Goal: Transaction & Acquisition: Subscribe to service/newsletter

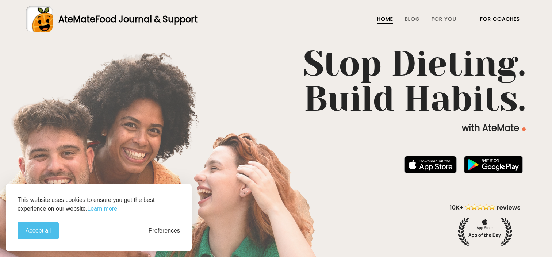
click at [167, 228] on span "Preferences" at bounding box center [164, 231] width 31 height 7
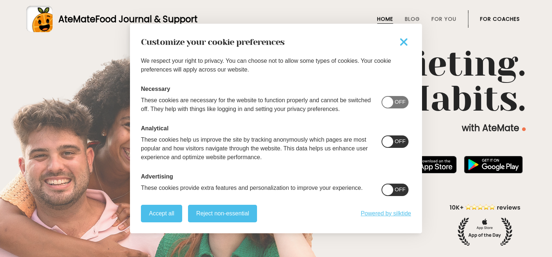
click at [394, 102] on span at bounding box center [395, 102] width 27 height 12
click at [398, 102] on span "On" at bounding box center [402, 102] width 8 height 6
click at [398, 142] on span "On" at bounding box center [402, 141] width 8 height 6
click at [398, 191] on span "On" at bounding box center [402, 189] width 8 height 6
click at [209, 216] on button "Reject non-essential" at bounding box center [222, 214] width 69 height 18
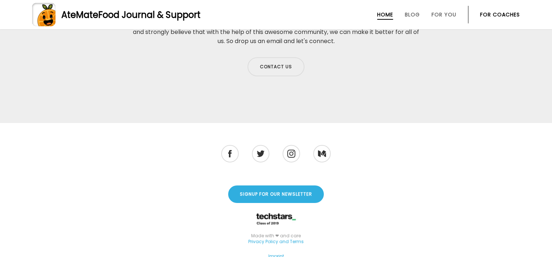
scroll to position [2407, 0]
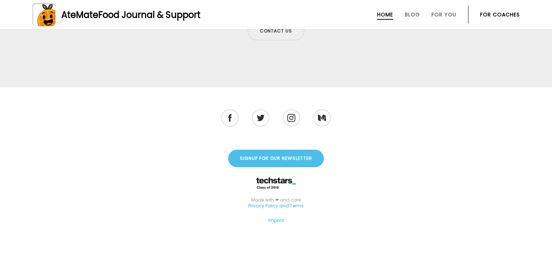
click at [301, 154] on link "Signup for our Newsletter" at bounding box center [276, 159] width 96 height 18
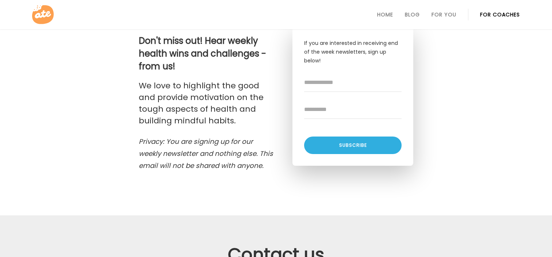
scroll to position [133, 0]
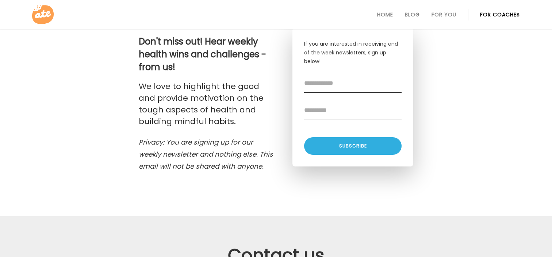
click at [326, 80] on input "Email address" at bounding box center [353, 84] width 98 height 18
type input "**********"
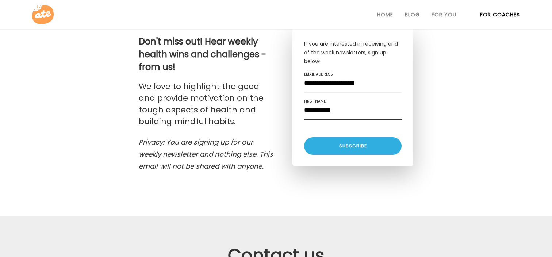
type input "**********"
